Goal: Task Accomplishment & Management: Manage account settings

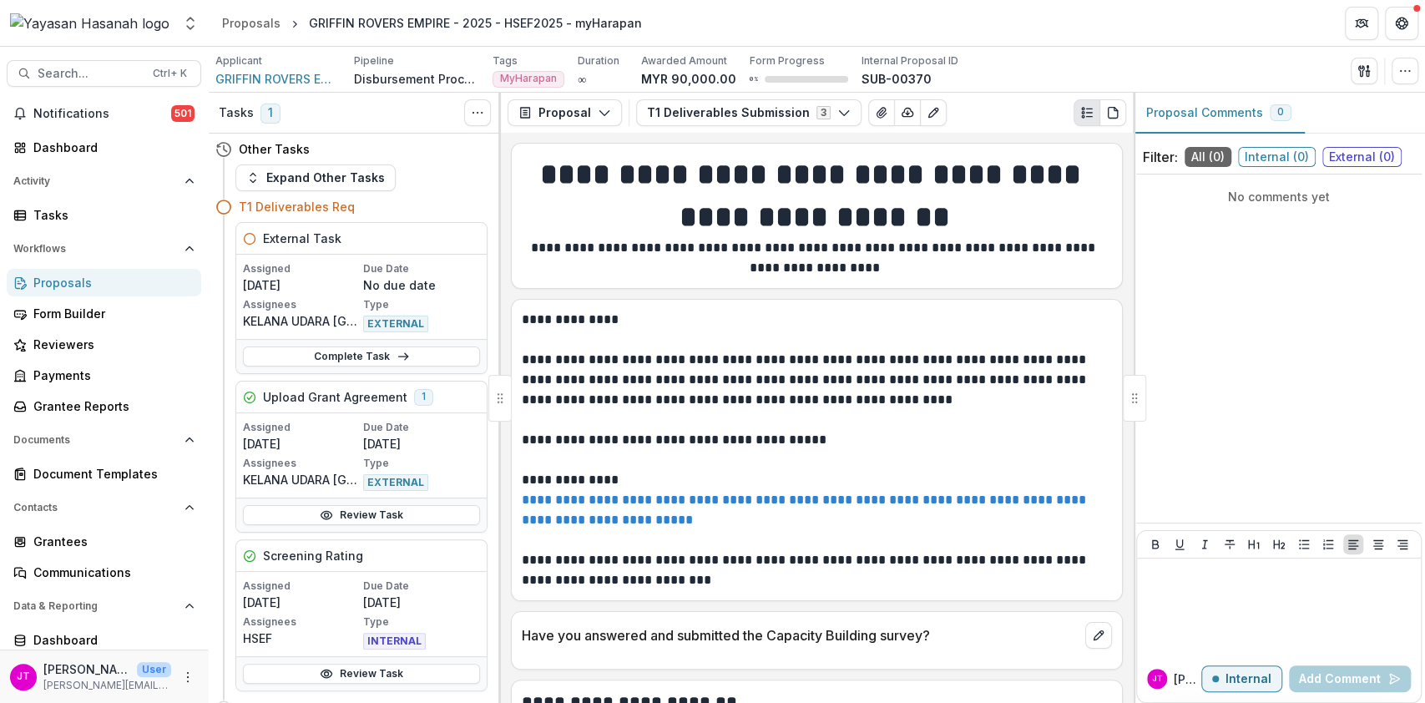
click at [75, 270] on link "Proposals" at bounding box center [104, 283] width 194 height 28
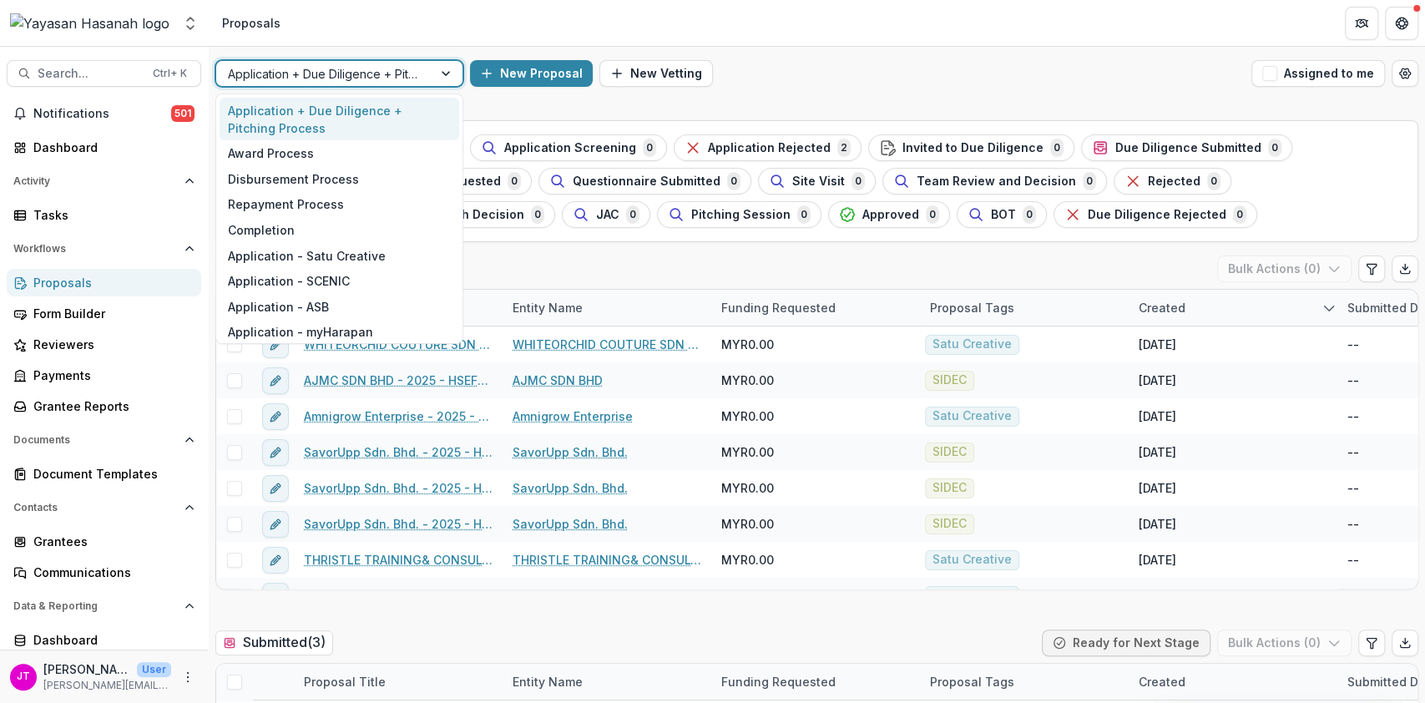
click at [401, 78] on div at bounding box center [324, 73] width 193 height 21
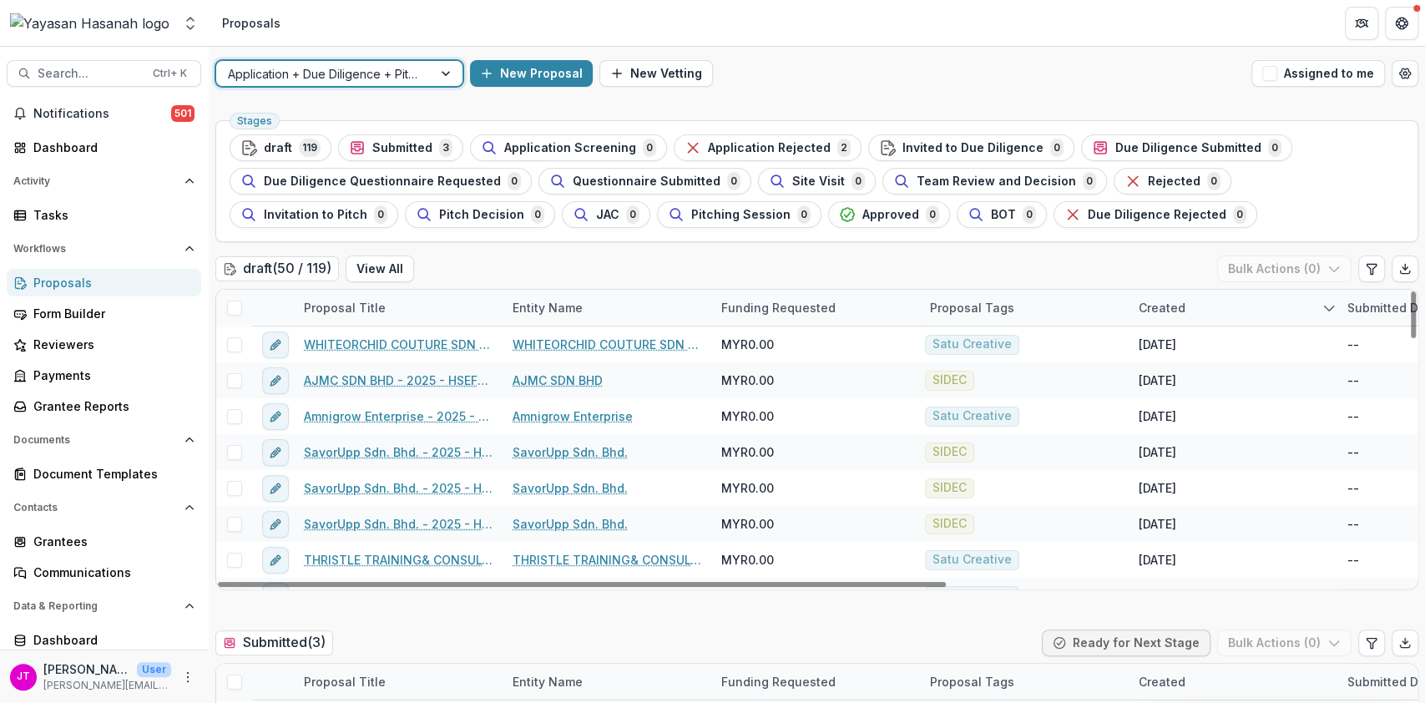
click at [422, 71] on div "Application + Due Diligence + Pitching Process" at bounding box center [324, 74] width 216 height 24
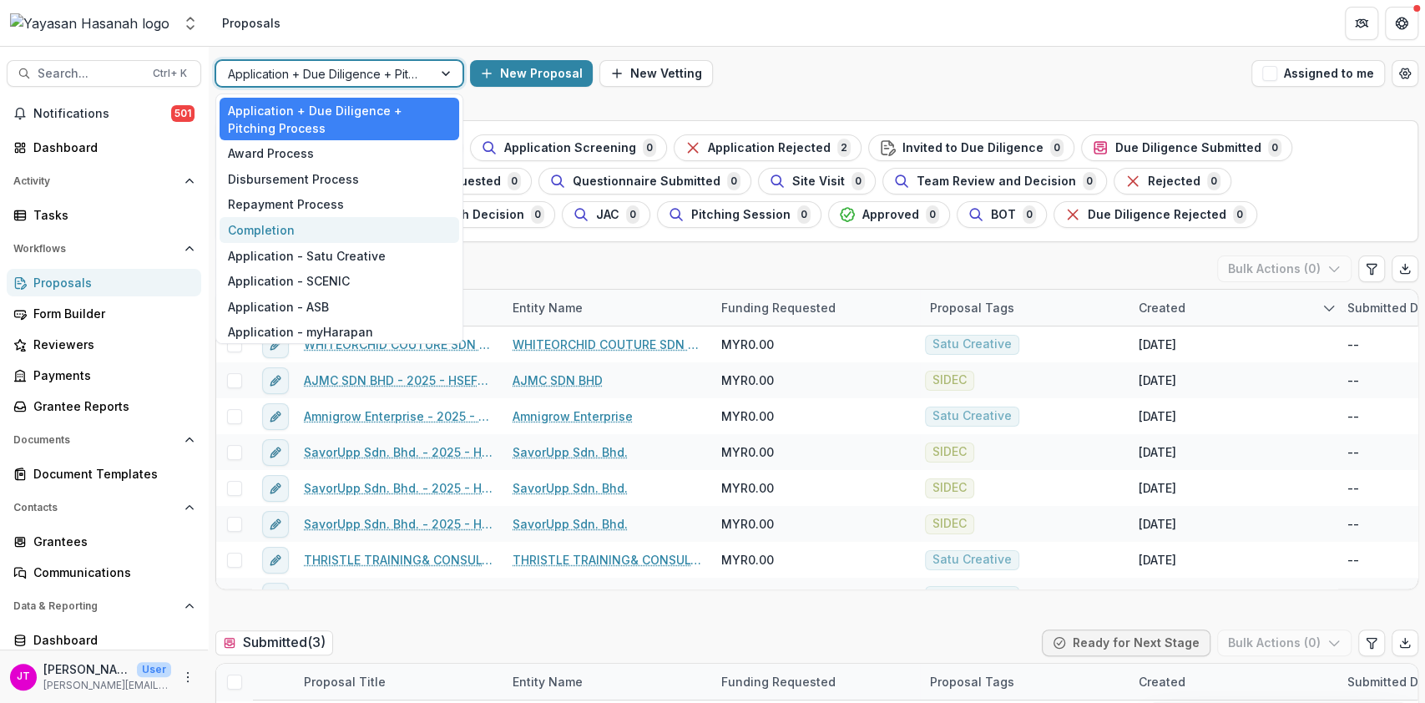
click at [340, 233] on div "Completion" at bounding box center [340, 230] width 240 height 26
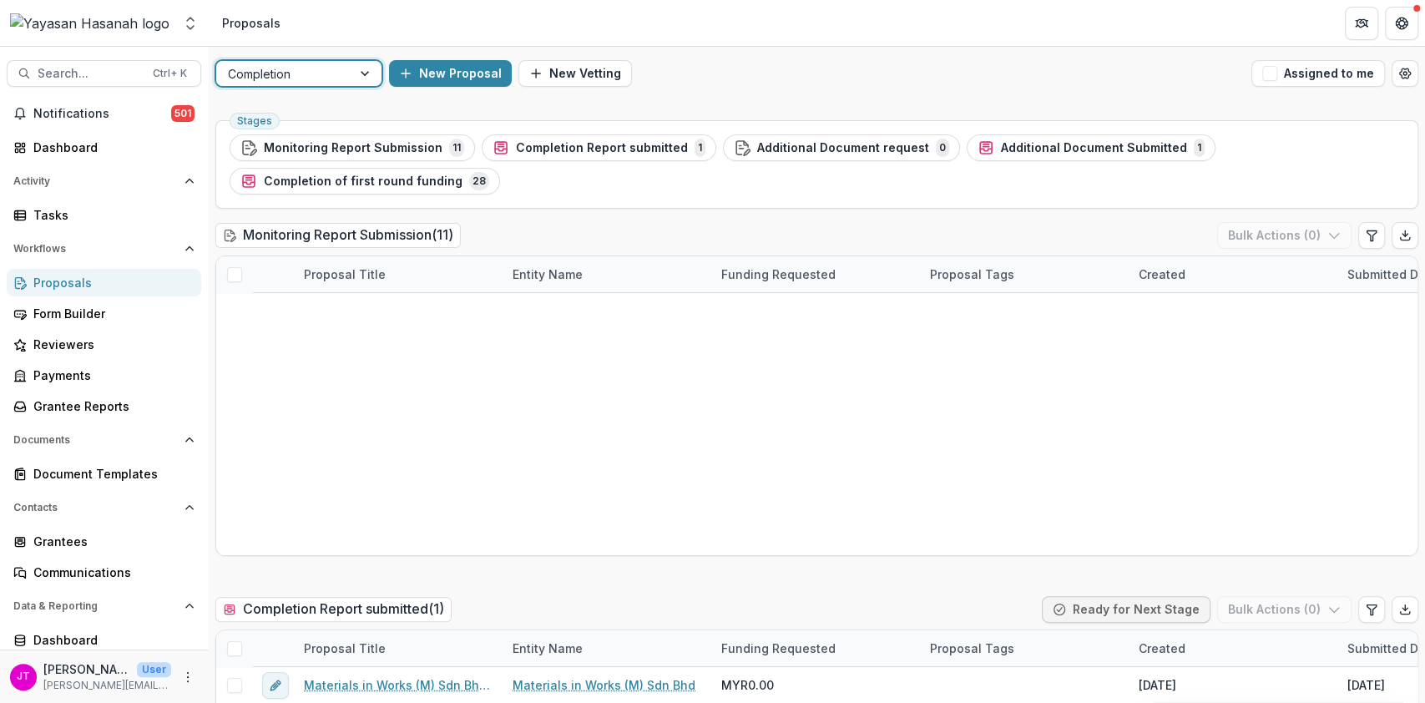
click at [280, 68] on div at bounding box center [284, 73] width 112 height 21
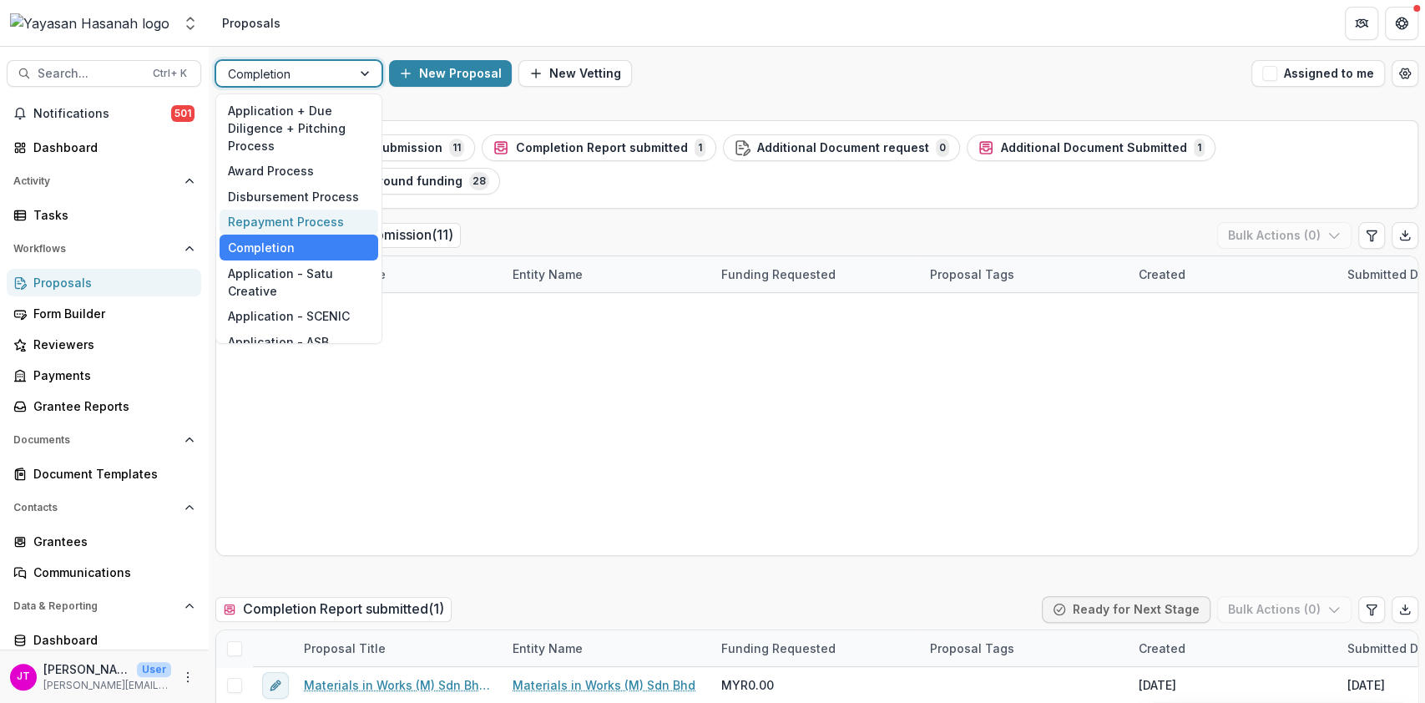
click at [287, 229] on div "Repayment Process" at bounding box center [299, 222] width 159 height 26
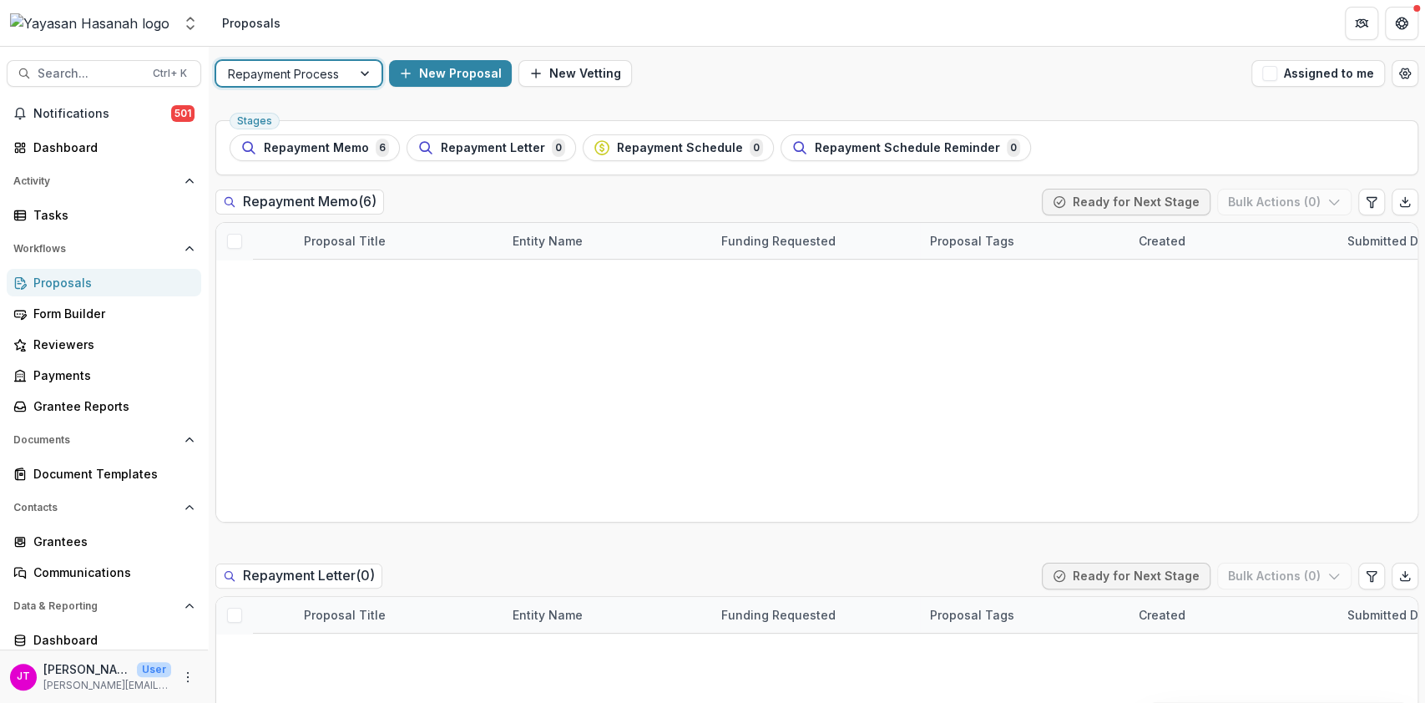
click at [323, 78] on div at bounding box center [284, 73] width 112 height 21
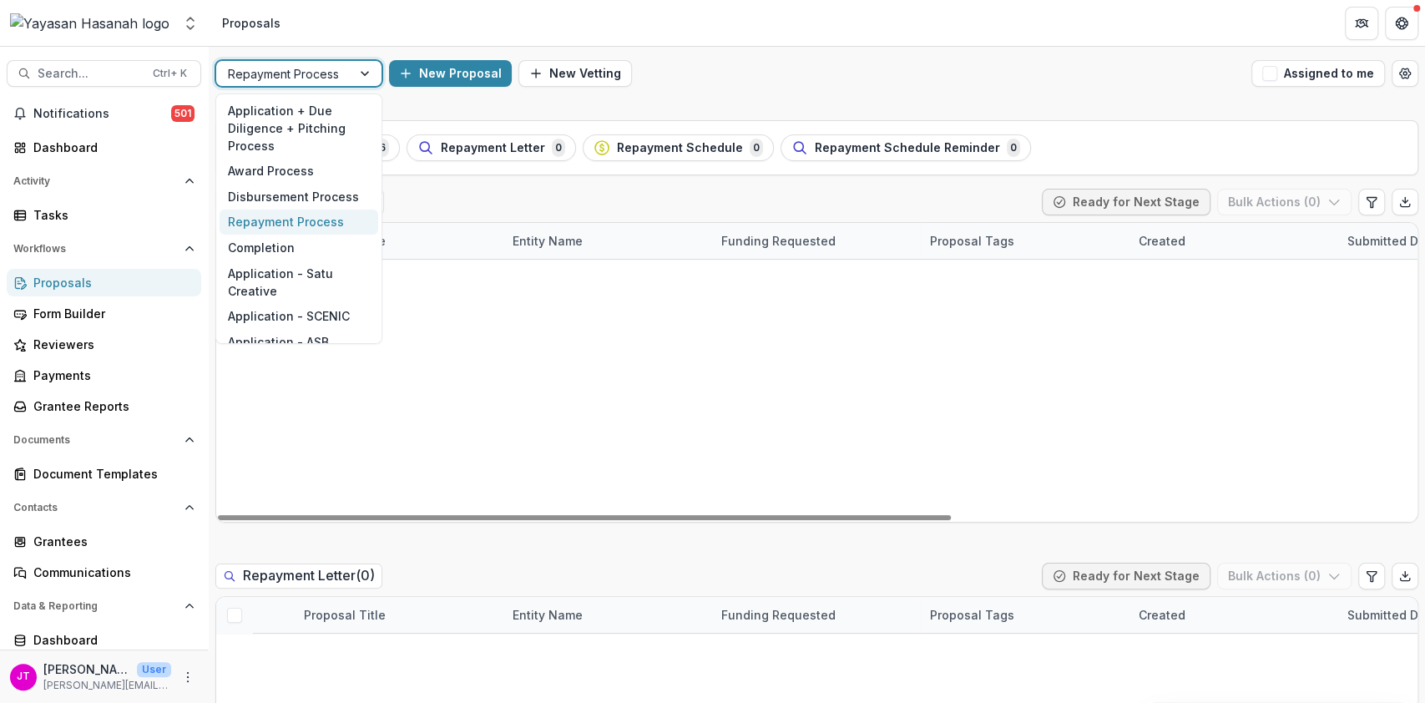
click at [355, 75] on div at bounding box center [366, 73] width 30 height 25
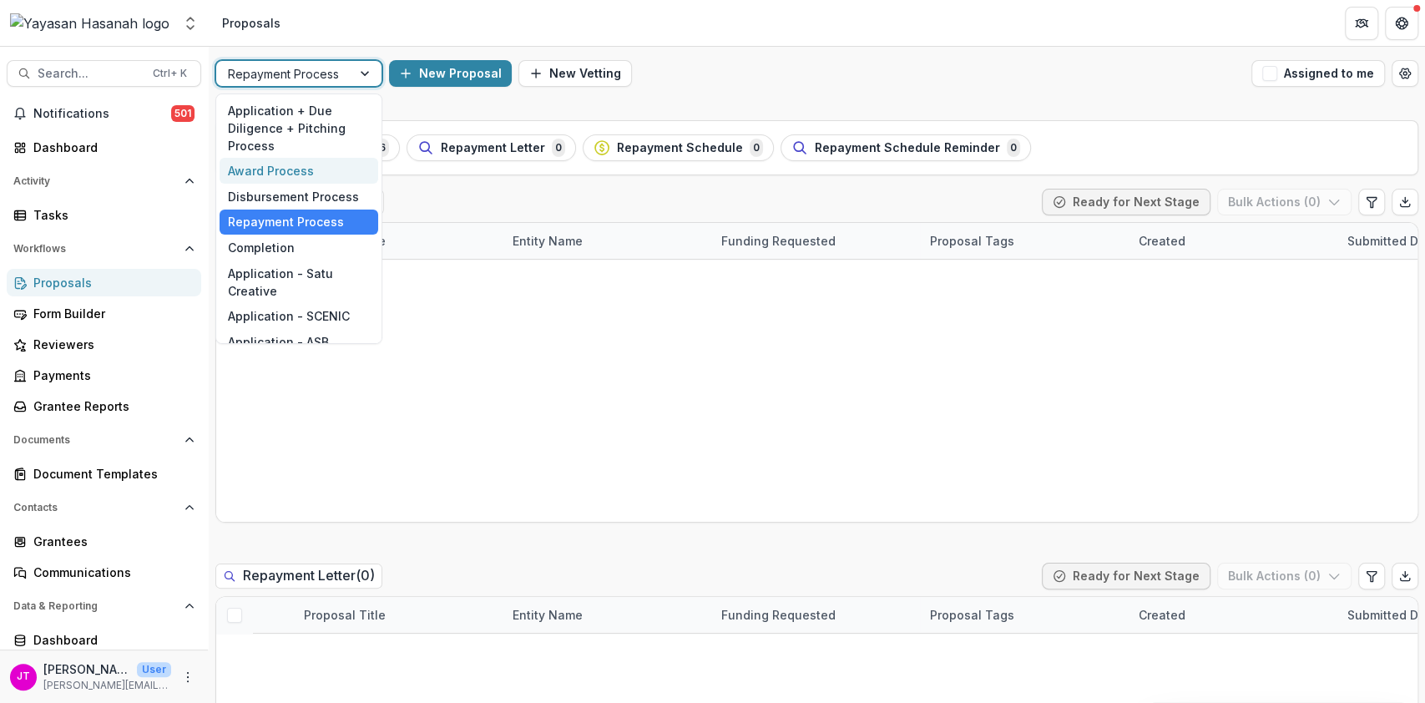
drag, startPoint x: 324, startPoint y: 164, endPoint x: 349, endPoint y: 184, distance: 32.1
click at [324, 170] on div "Award Process" at bounding box center [299, 171] width 159 height 26
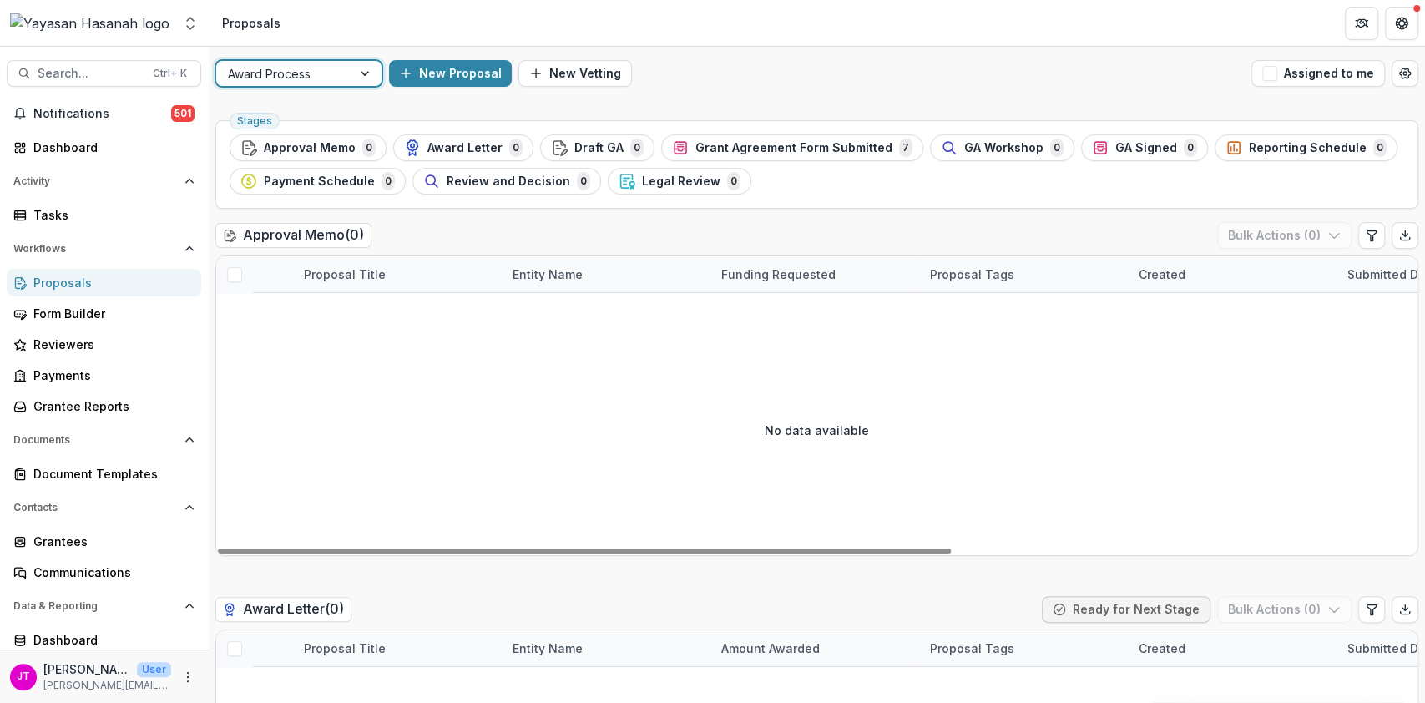
click at [298, 78] on div at bounding box center [284, 73] width 112 height 21
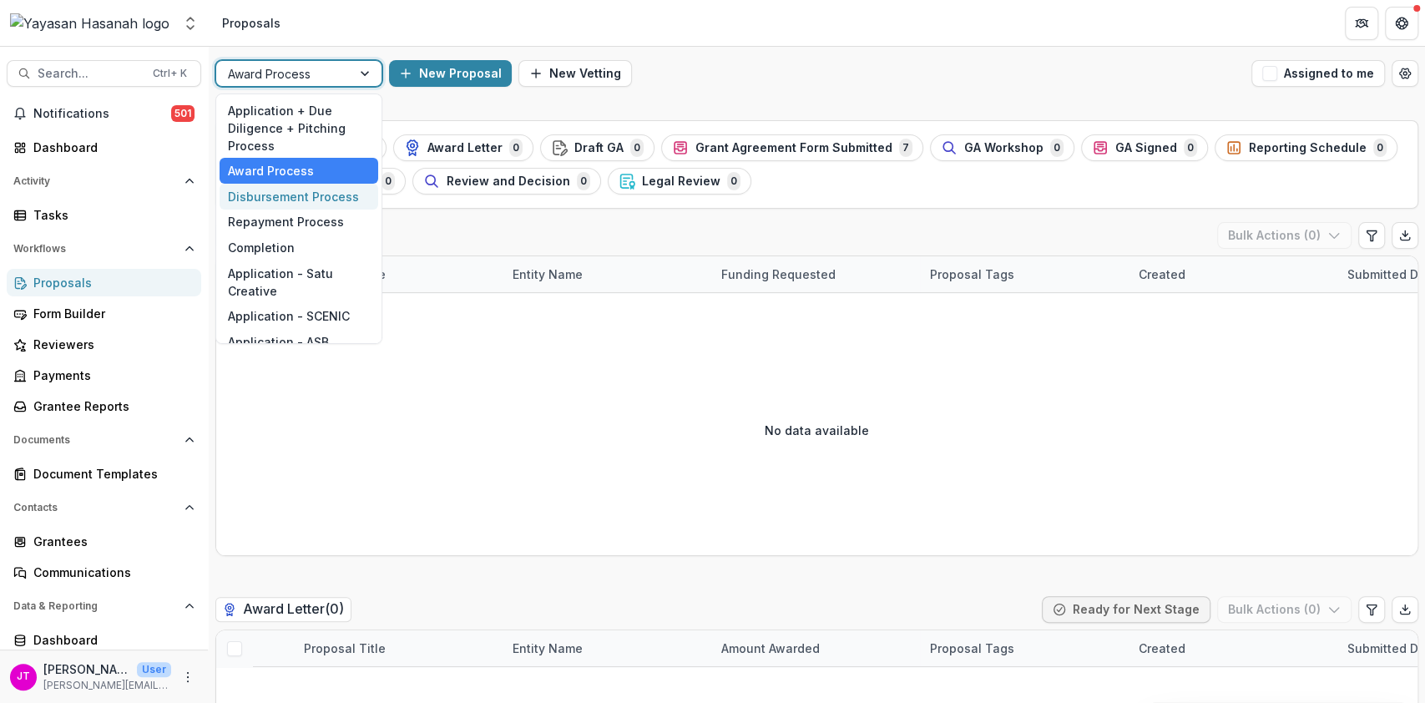
click at [304, 190] on div "Disbursement Process" at bounding box center [299, 197] width 159 height 26
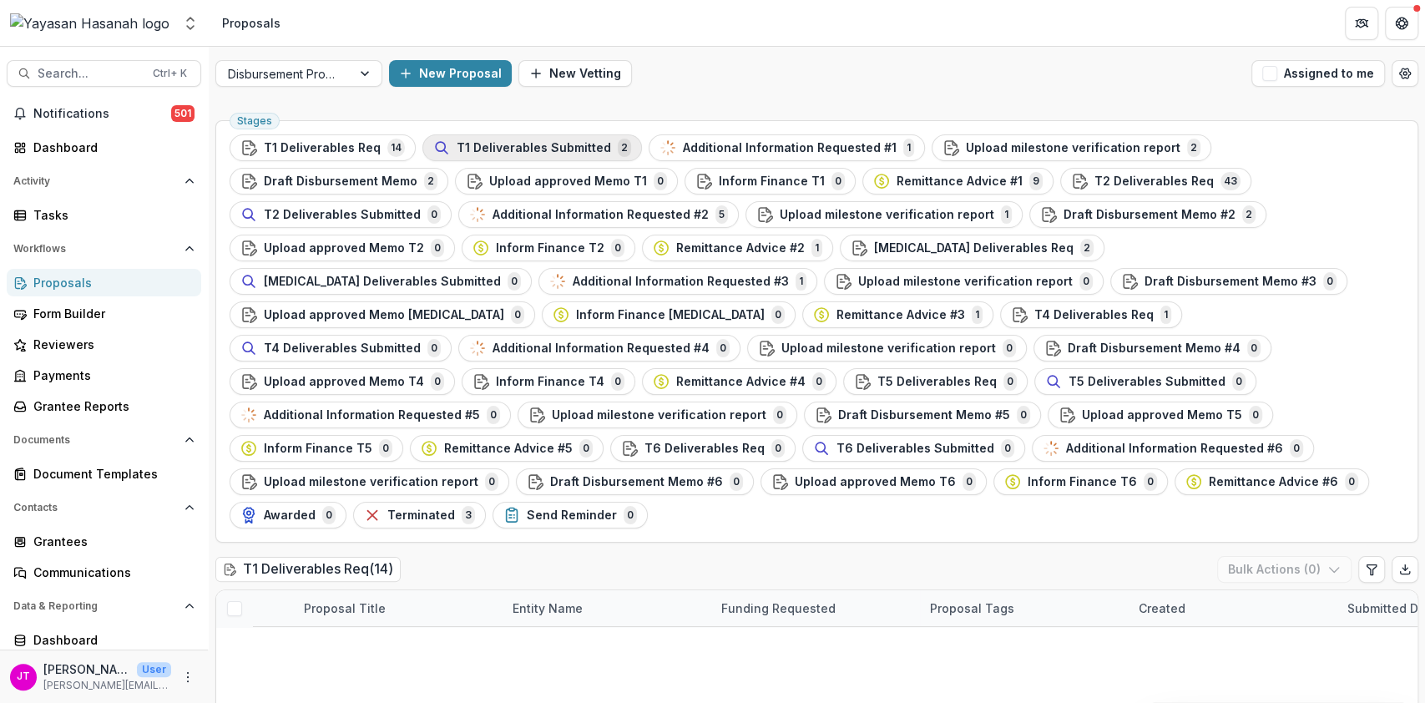
click at [507, 144] on span "T1 Deliverables Submitted" at bounding box center [534, 148] width 154 height 14
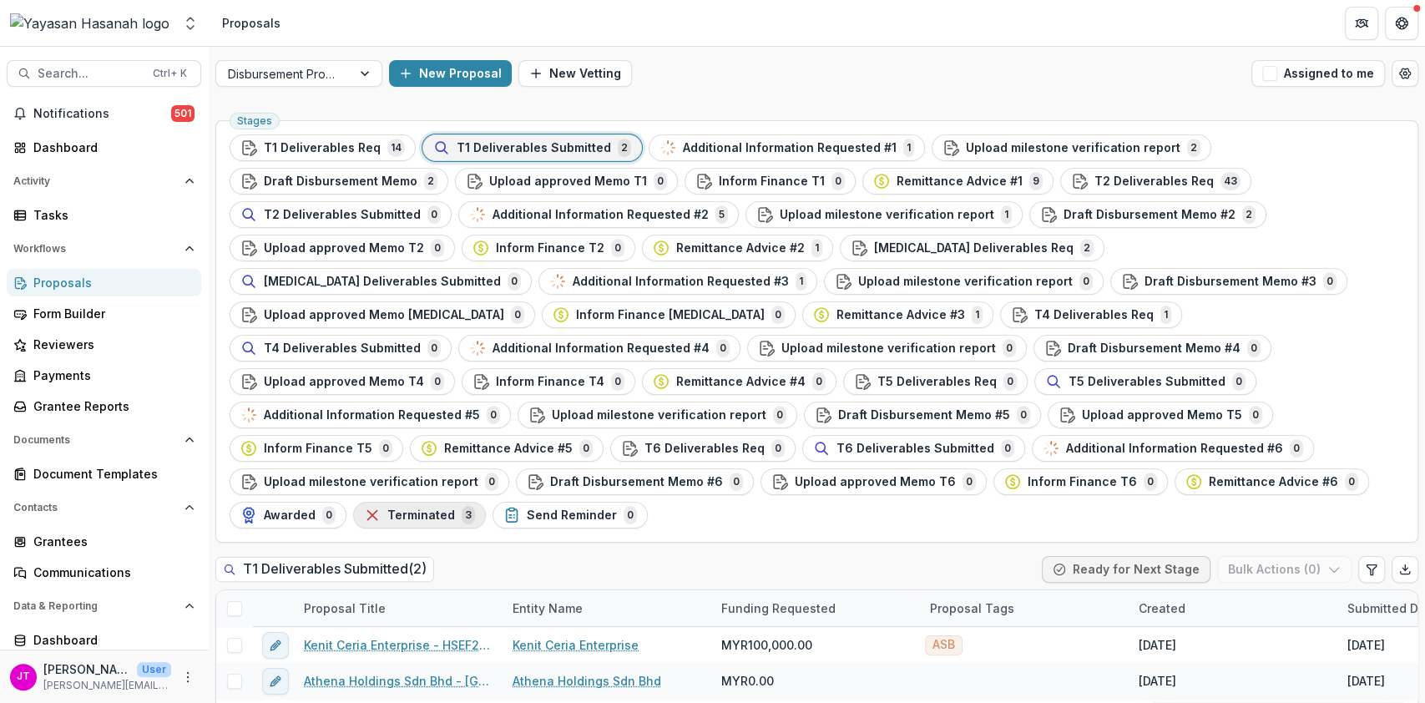
click at [455, 508] on span "Terminated" at bounding box center [421, 515] width 68 height 14
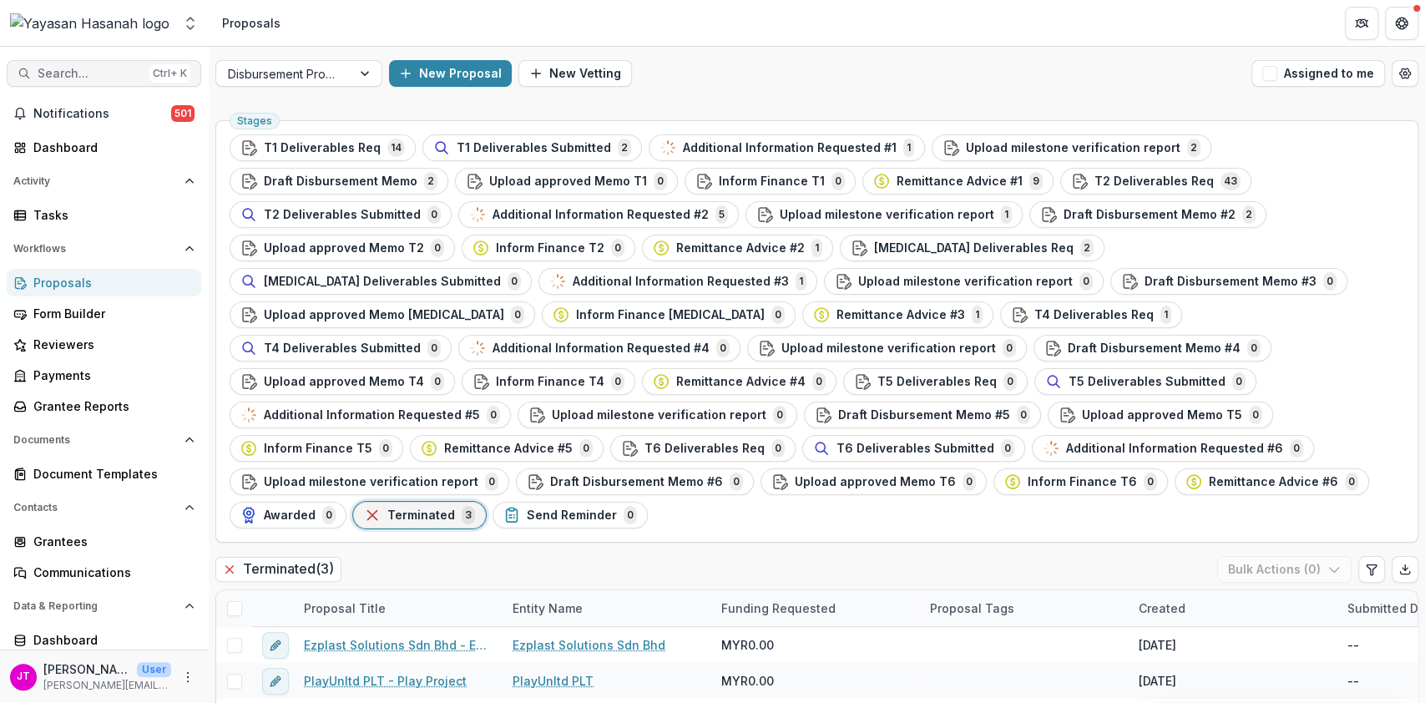
click at [68, 73] on span "Search..." at bounding box center [90, 74] width 105 height 14
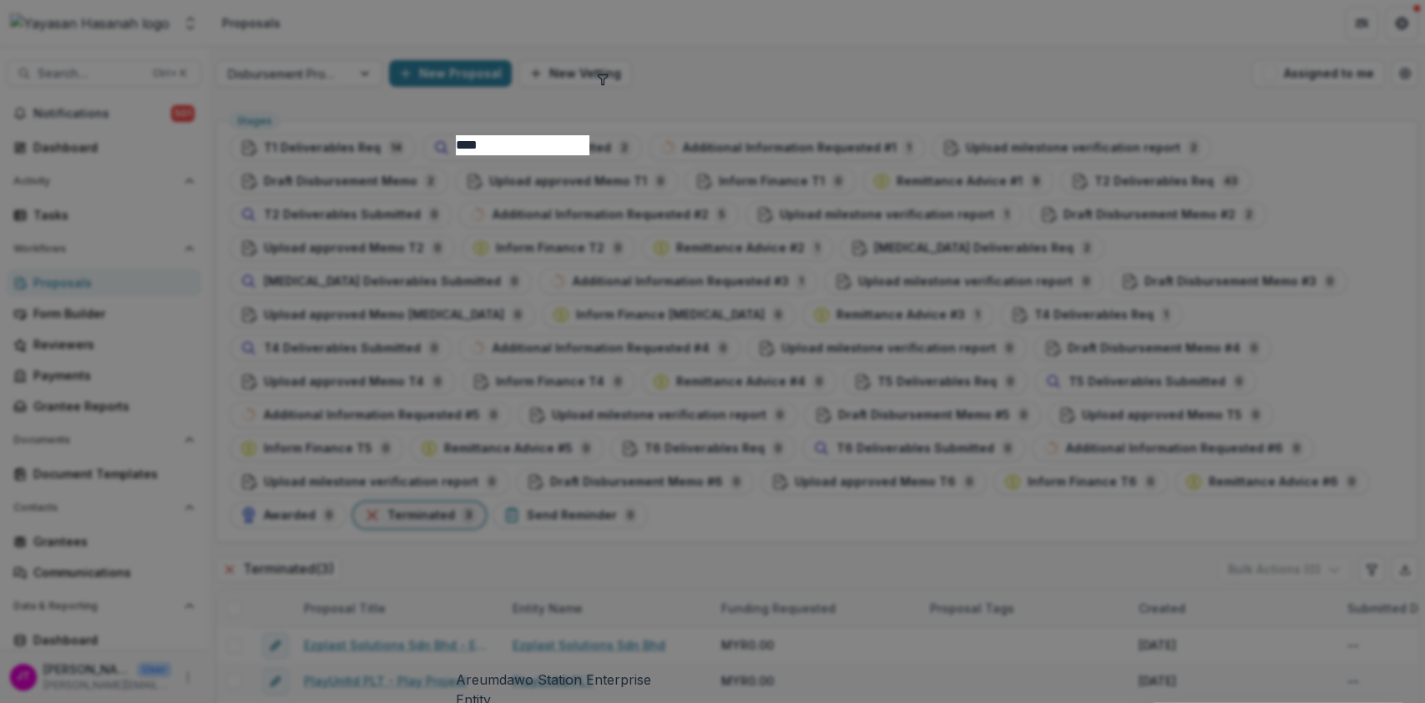
type input "****"
click at [456, 155] on icon at bounding box center [713, 412] width 514 height 514
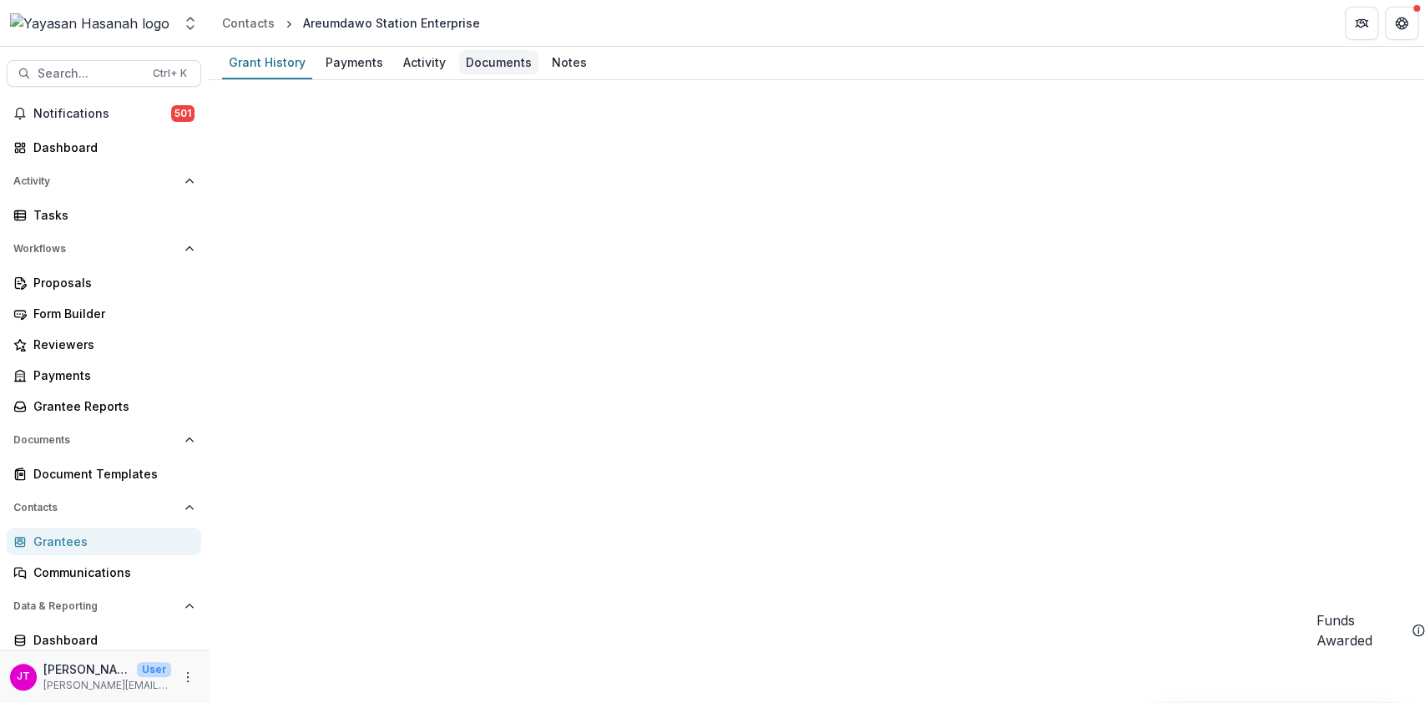
click at [472, 64] on div "Documents" at bounding box center [498, 62] width 79 height 24
click at [80, 70] on span "Search..." at bounding box center [90, 74] width 105 height 14
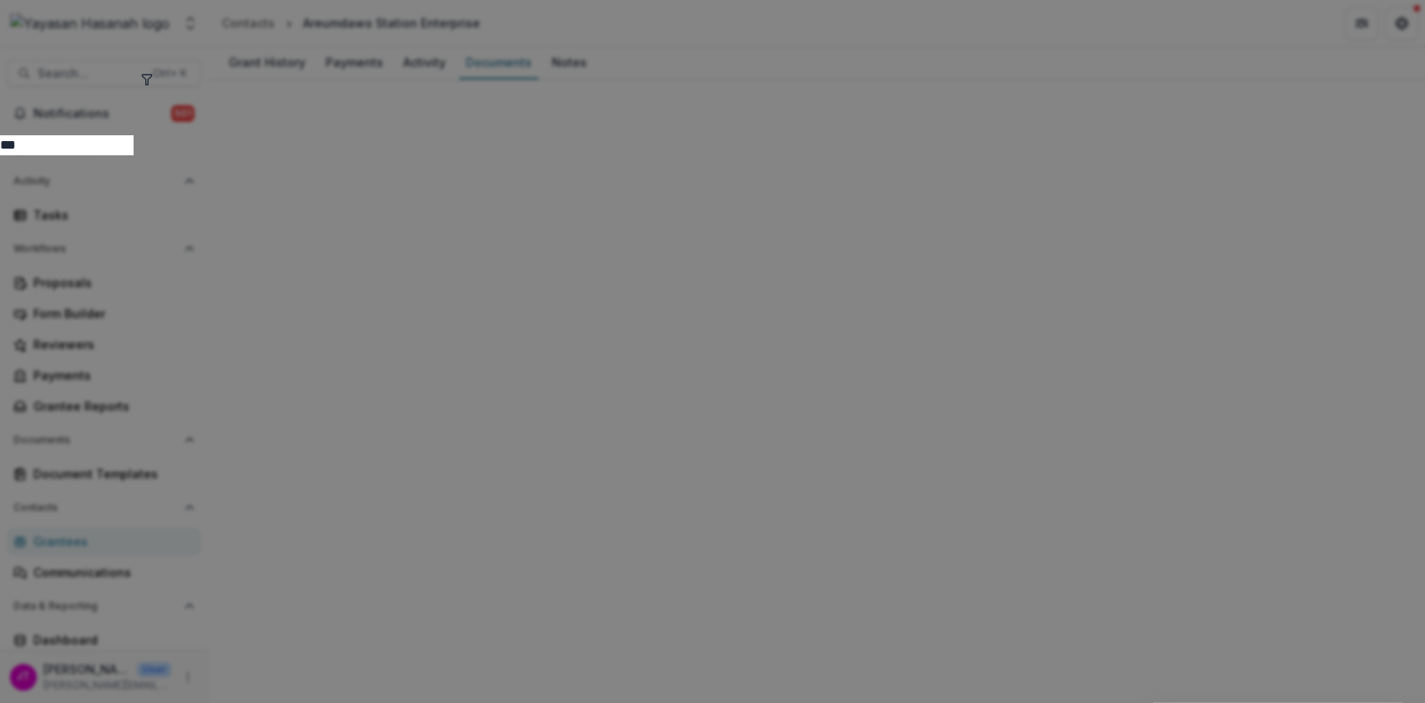
type input "***"
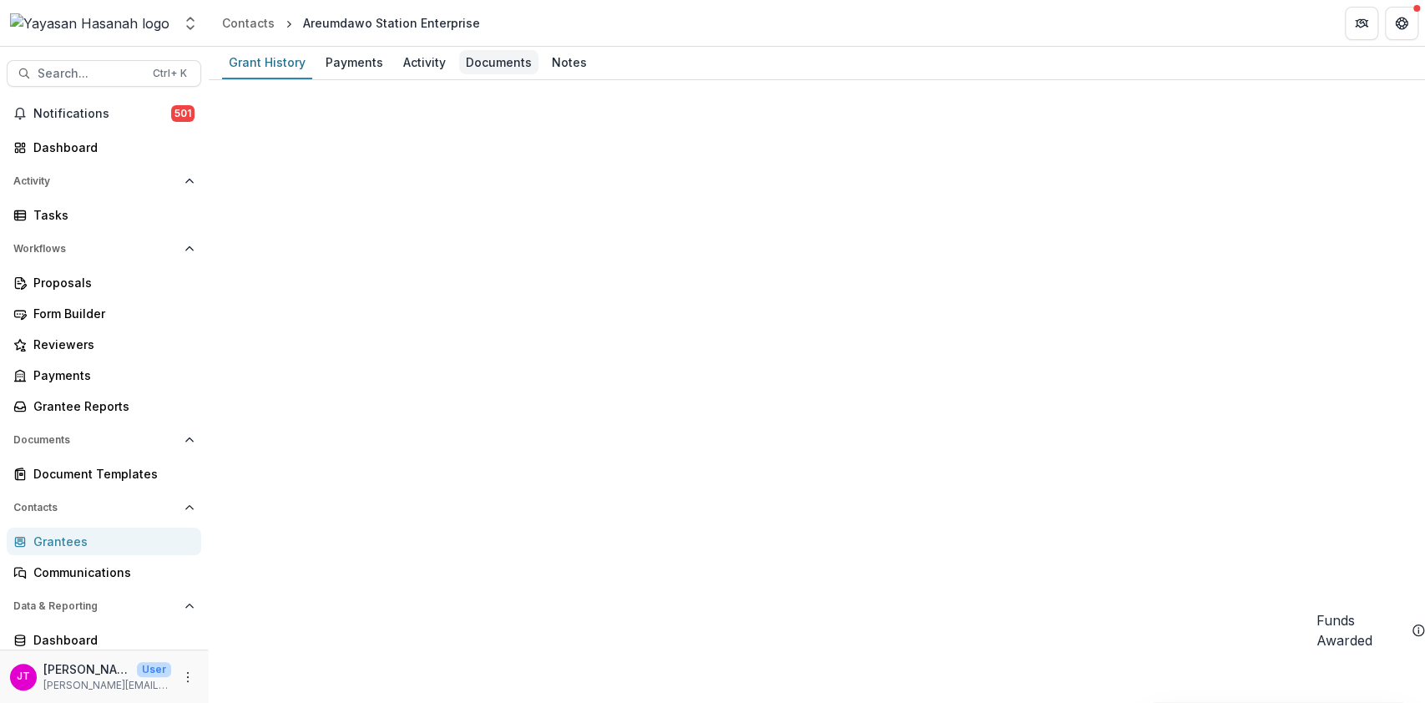
click at [467, 61] on div "Documents" at bounding box center [498, 62] width 79 height 24
type input "**********"
